Goal: Information Seeking & Learning: Learn about a topic

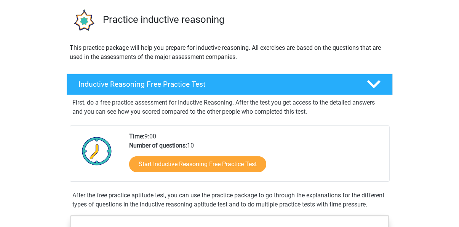
scroll to position [55, 0]
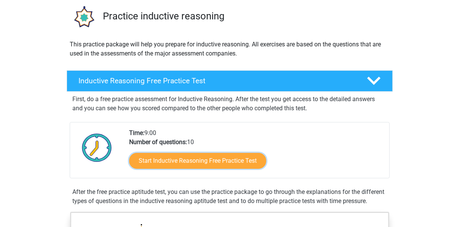
click at [230, 153] on link "Start Inductive Reasoning Free Practice Test" at bounding box center [197, 161] width 137 height 16
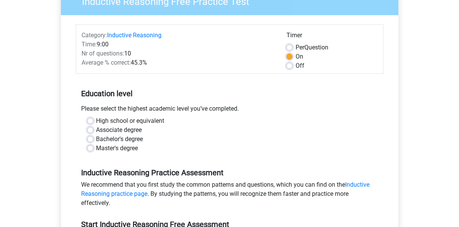
scroll to position [78, 0]
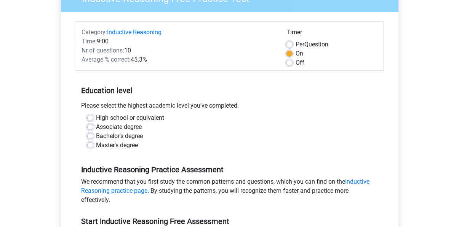
click at [137, 139] on label "Bachelor's degree" at bounding box center [119, 136] width 47 height 9
click at [93, 139] on input "Bachelor's degree" at bounding box center [90, 136] width 6 height 8
radio input "true"
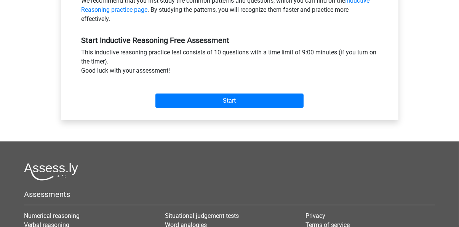
scroll to position [262, 0]
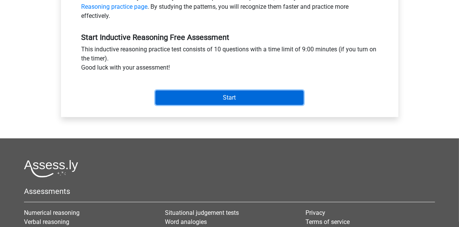
click at [287, 97] on input "Start" at bounding box center [229, 98] width 148 height 14
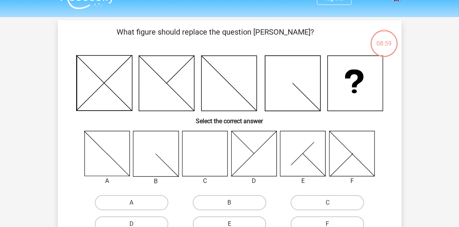
scroll to position [17, 0]
